Goal: Task Accomplishment & Management: Manage account settings

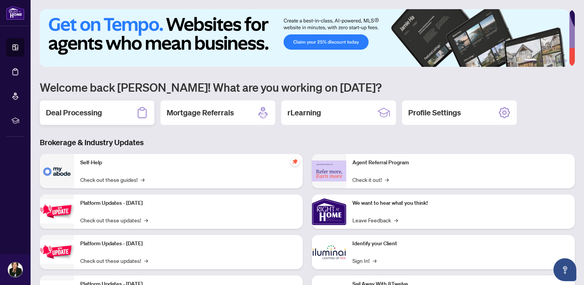
click at [98, 116] on h2 "Deal Processing" at bounding box center [74, 112] width 56 height 11
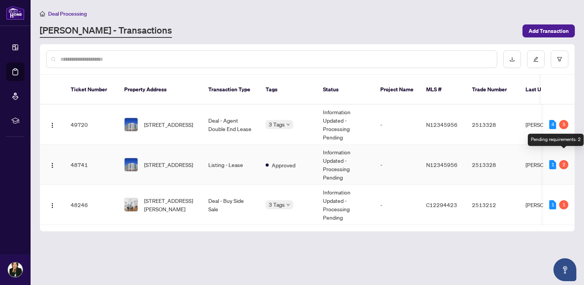
click at [563, 160] on div "2" at bounding box center [564, 164] width 9 height 9
click at [565, 160] on div "2" at bounding box center [564, 164] width 9 height 9
click at [566, 140] on div "Pending requirements: 2" at bounding box center [556, 140] width 56 height 12
click at [564, 160] on div "2" at bounding box center [564, 164] width 9 height 9
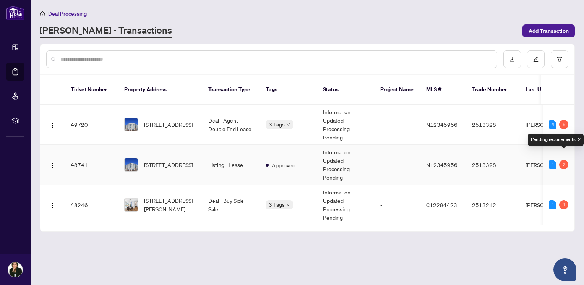
click at [537, 140] on div "Pending requirements: 2" at bounding box center [556, 140] width 56 height 12
click at [563, 160] on div "2" at bounding box center [564, 164] width 9 height 9
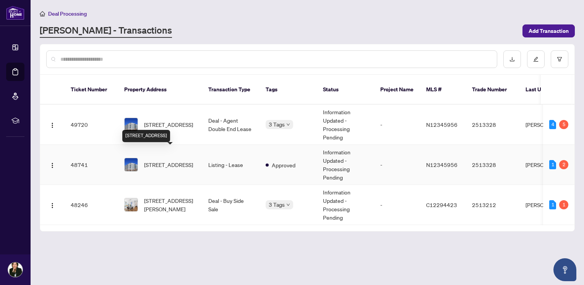
click at [163, 161] on span "[STREET_ADDRESS]" at bounding box center [168, 165] width 49 height 8
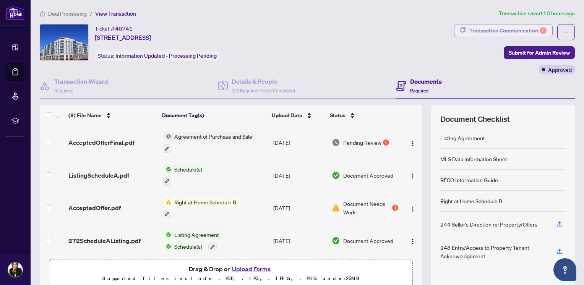
click at [491, 30] on div "Transaction Communication 2" at bounding box center [508, 30] width 77 height 12
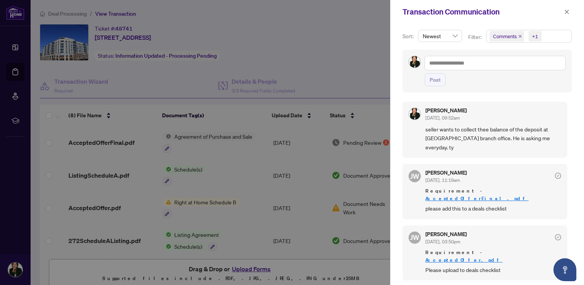
click at [335, 41] on div at bounding box center [292, 142] width 584 height 285
click at [566, 10] on icon "close" at bounding box center [567, 11] width 5 height 5
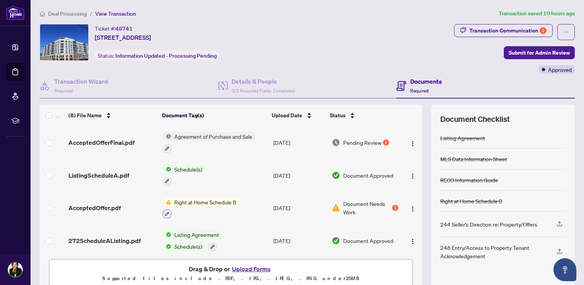
click at [167, 213] on icon "button" at bounding box center [167, 214] width 5 height 5
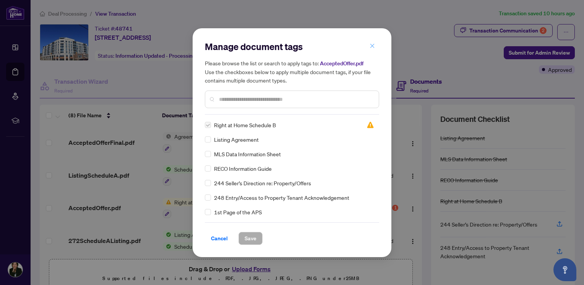
click at [374, 47] on icon "close" at bounding box center [372, 45] width 5 height 5
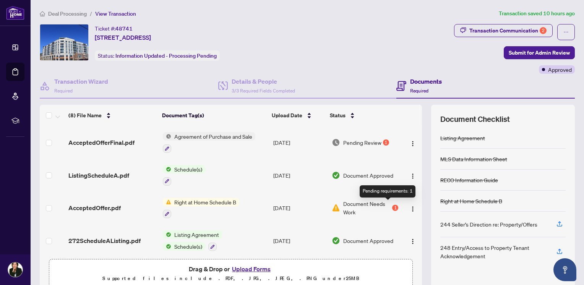
click at [392, 205] on div "1" at bounding box center [395, 208] width 6 height 6
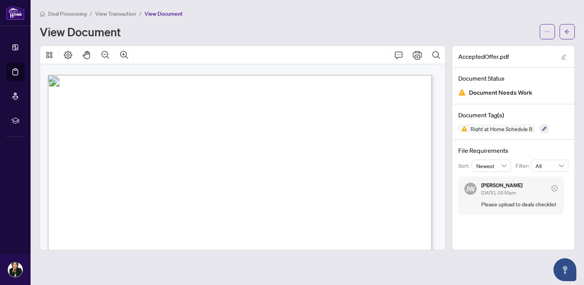
scroll to position [3787, 0]
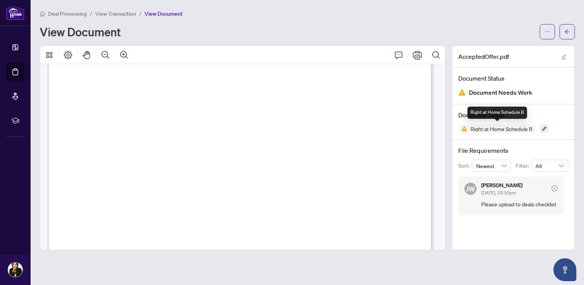
click at [464, 128] on img at bounding box center [463, 128] width 9 height 9
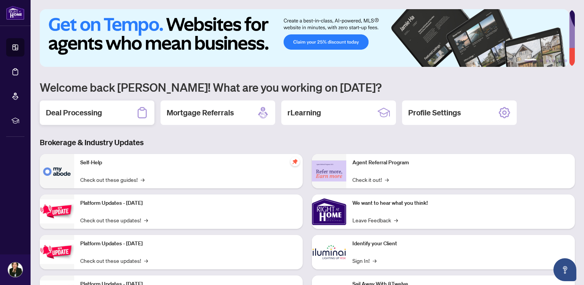
click at [123, 111] on div "Deal Processing" at bounding box center [97, 113] width 115 height 24
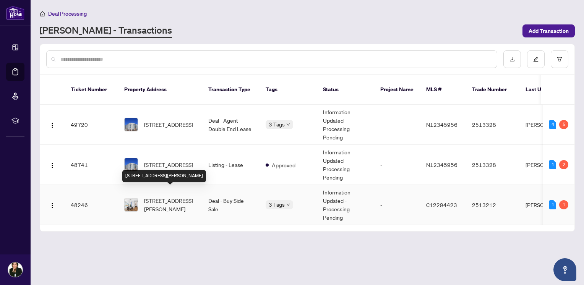
click at [165, 197] on span "[STREET_ADDRESS][PERSON_NAME]" at bounding box center [170, 205] width 52 height 17
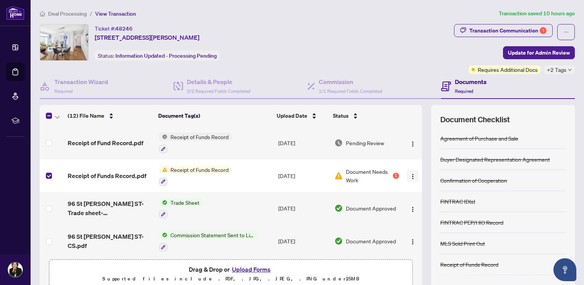
click at [410, 175] on img "button" at bounding box center [413, 177] width 6 height 6
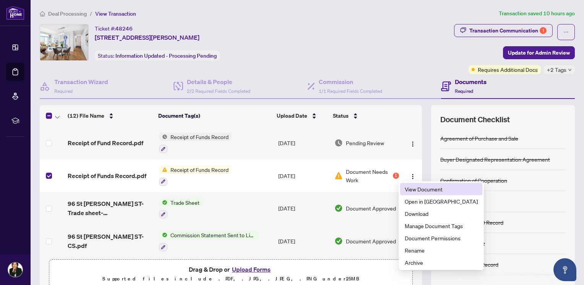
click at [412, 189] on span "View Document" at bounding box center [441, 189] width 73 height 8
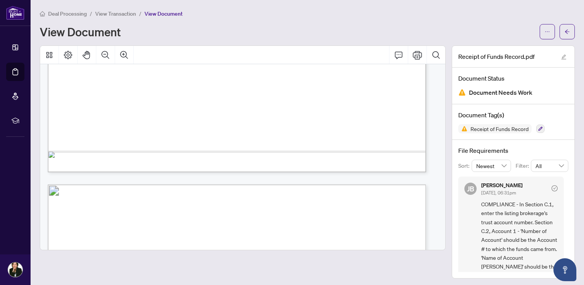
scroll to position [1415, 0]
